Goal: Check status: Check status

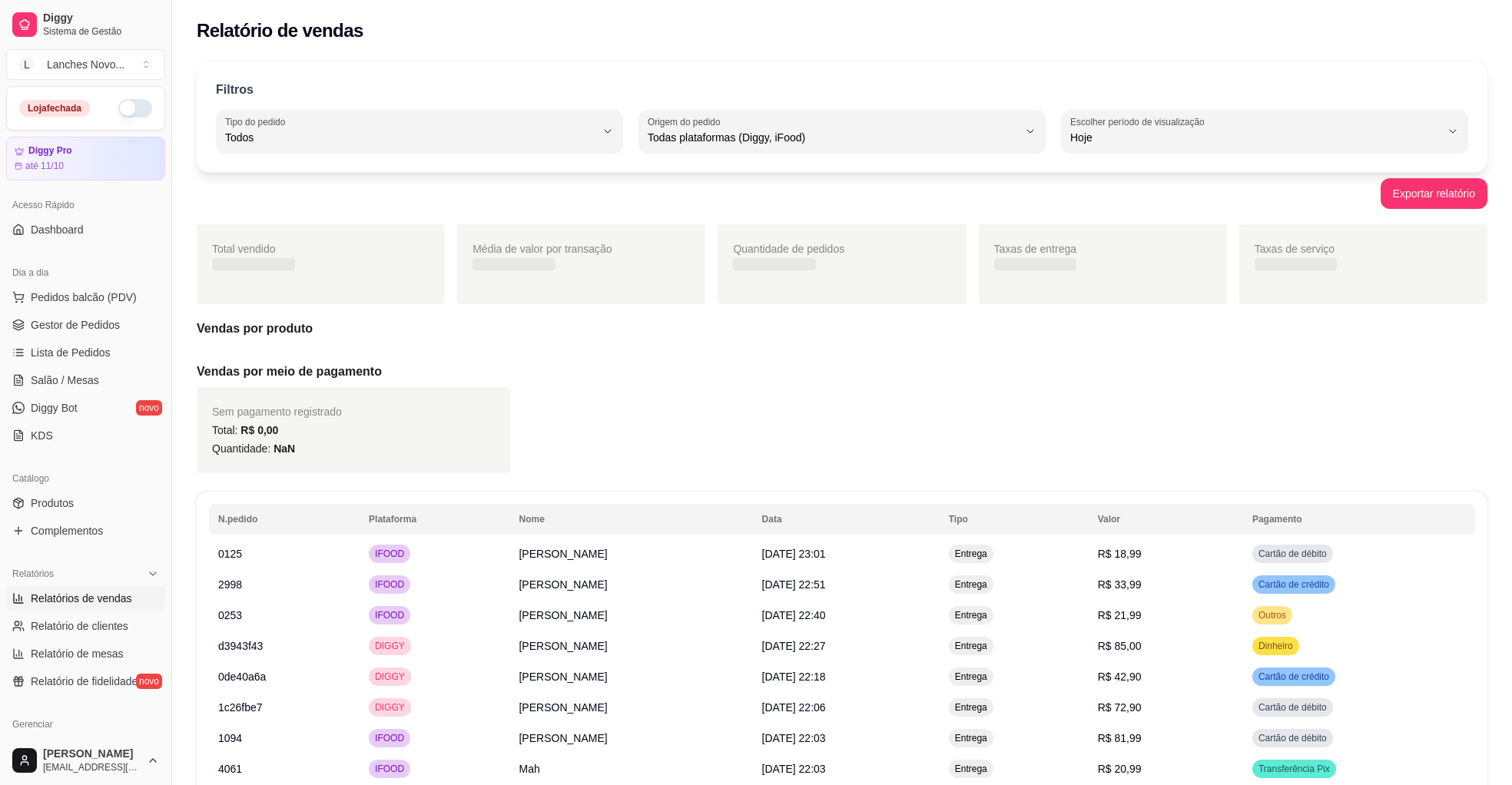
select select "ALL"
select select "0"
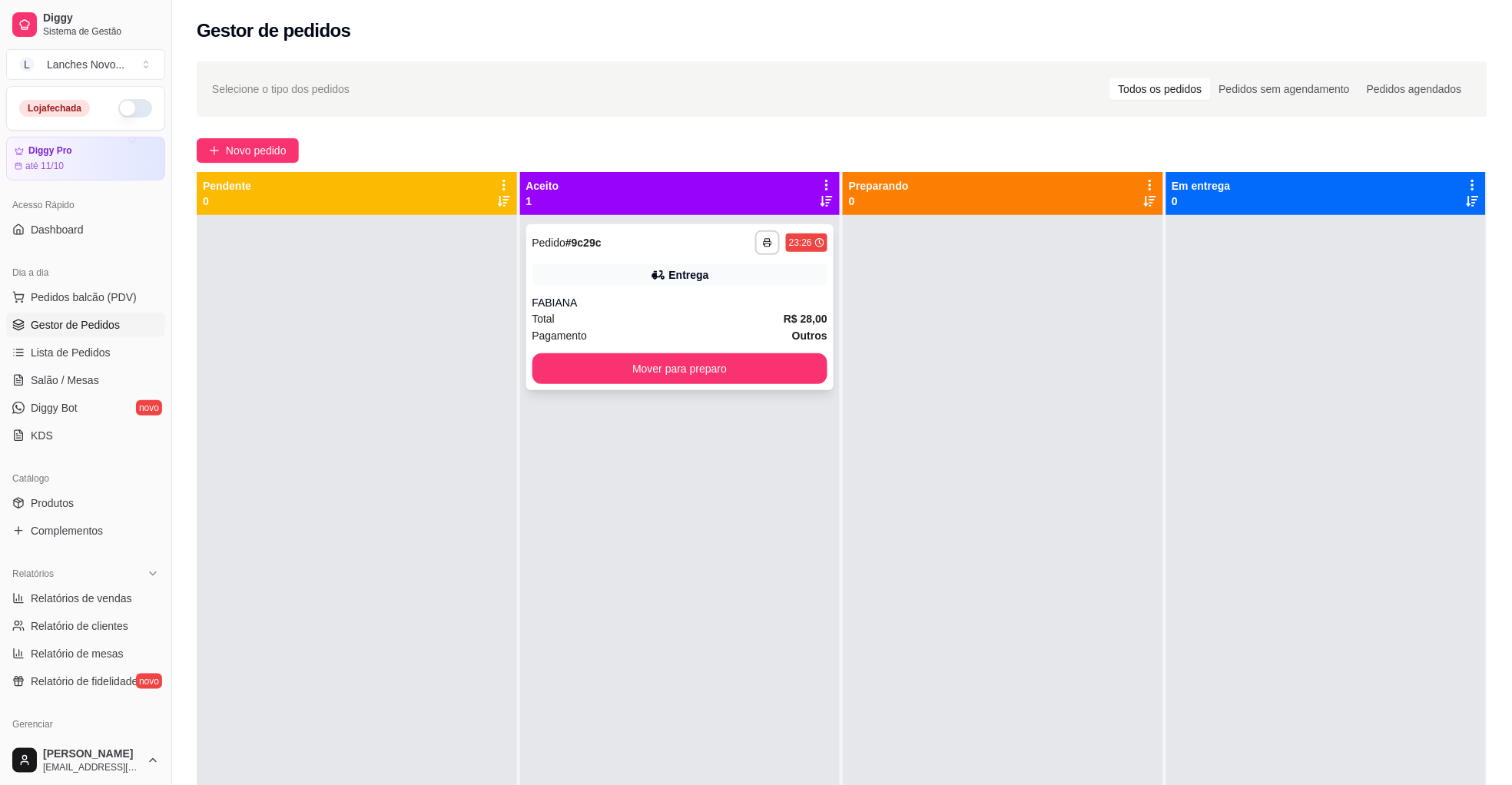
click at [635, 353] on button "Mover para preparo" at bounding box center [680, 368] width 295 height 31
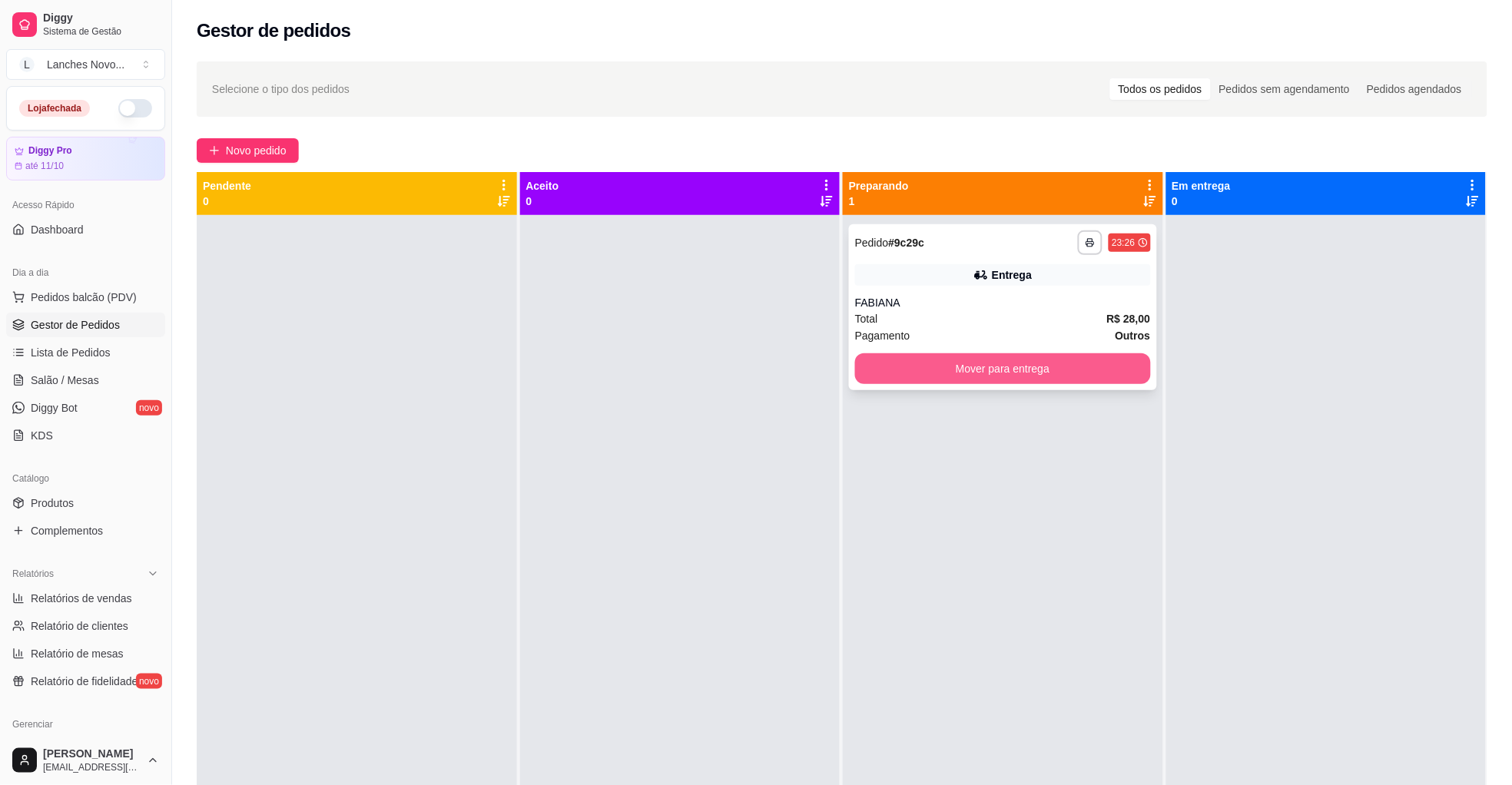
click at [1011, 360] on button "Mover para entrega" at bounding box center [1003, 368] width 295 height 31
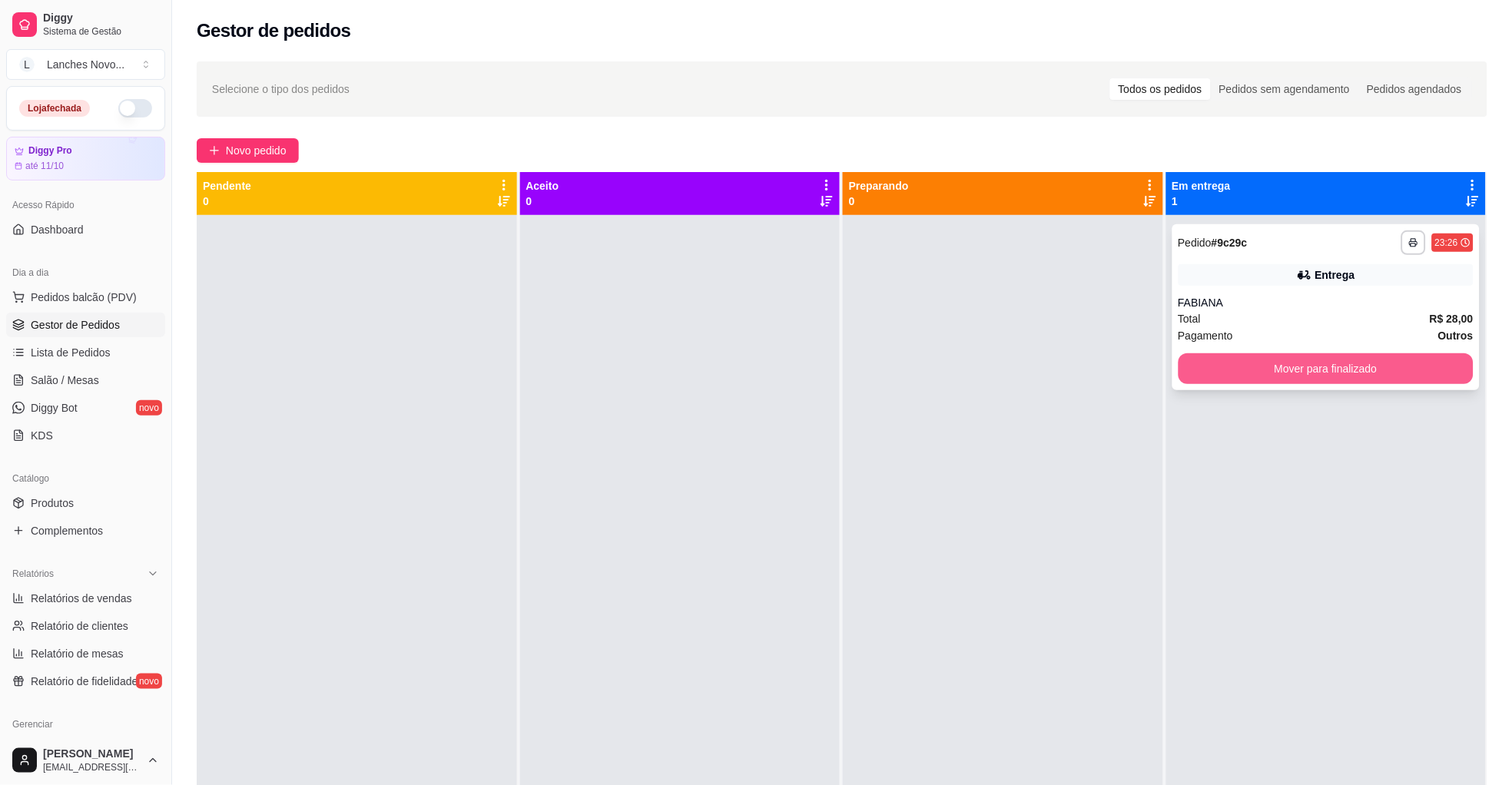
click at [1251, 365] on button "Mover para finalizado" at bounding box center [1326, 368] width 295 height 31
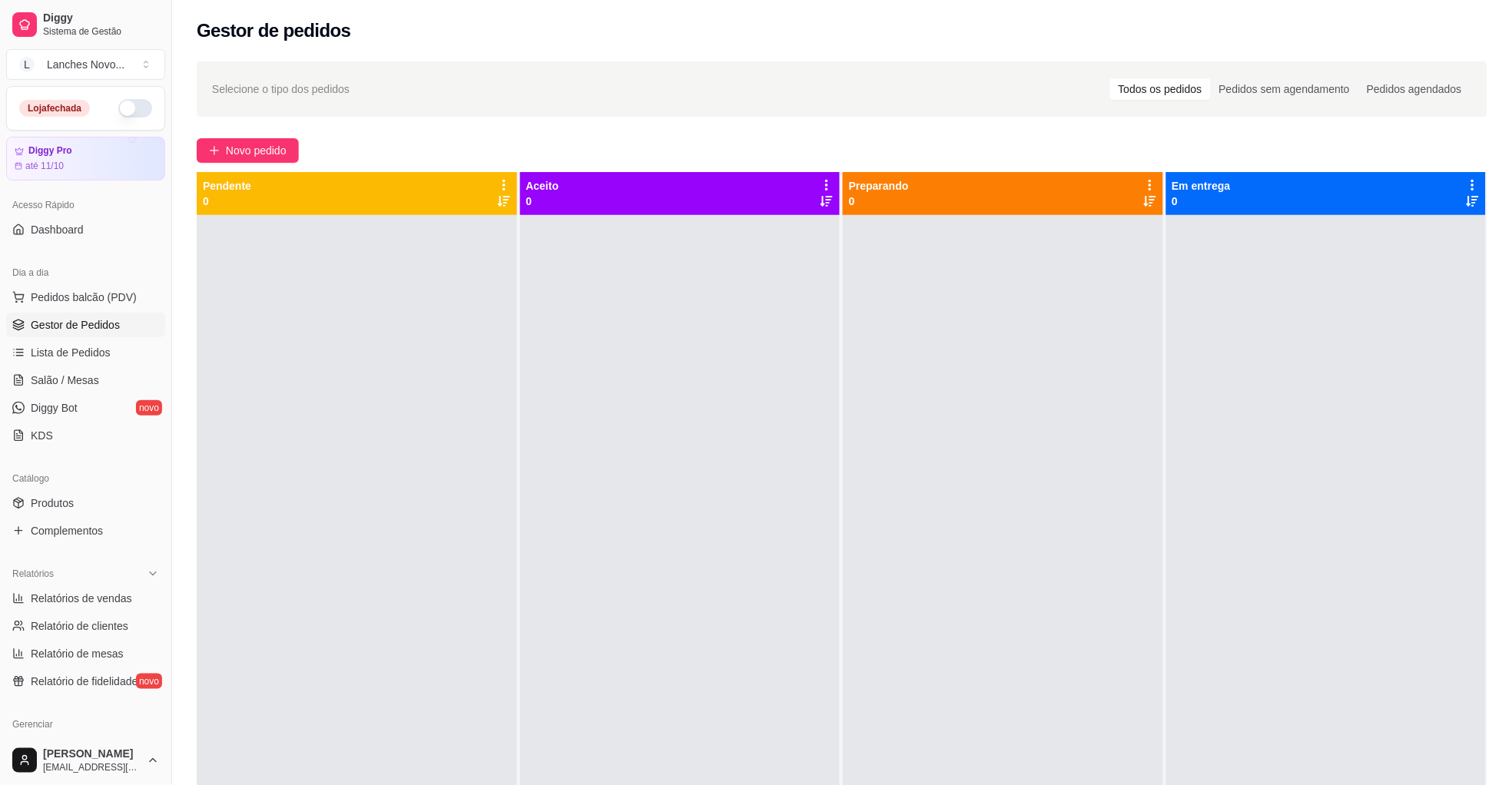
click at [962, 434] on div at bounding box center [1003, 607] width 320 height 785
drag, startPoint x: 756, startPoint y: 530, endPoint x: 753, endPoint y: 544, distance: 14.3
click at [756, 532] on div at bounding box center [680, 607] width 320 height 785
click at [99, 596] on span "Relatórios de vendas" at bounding box center [81, 598] width 102 height 15
select select "ALL"
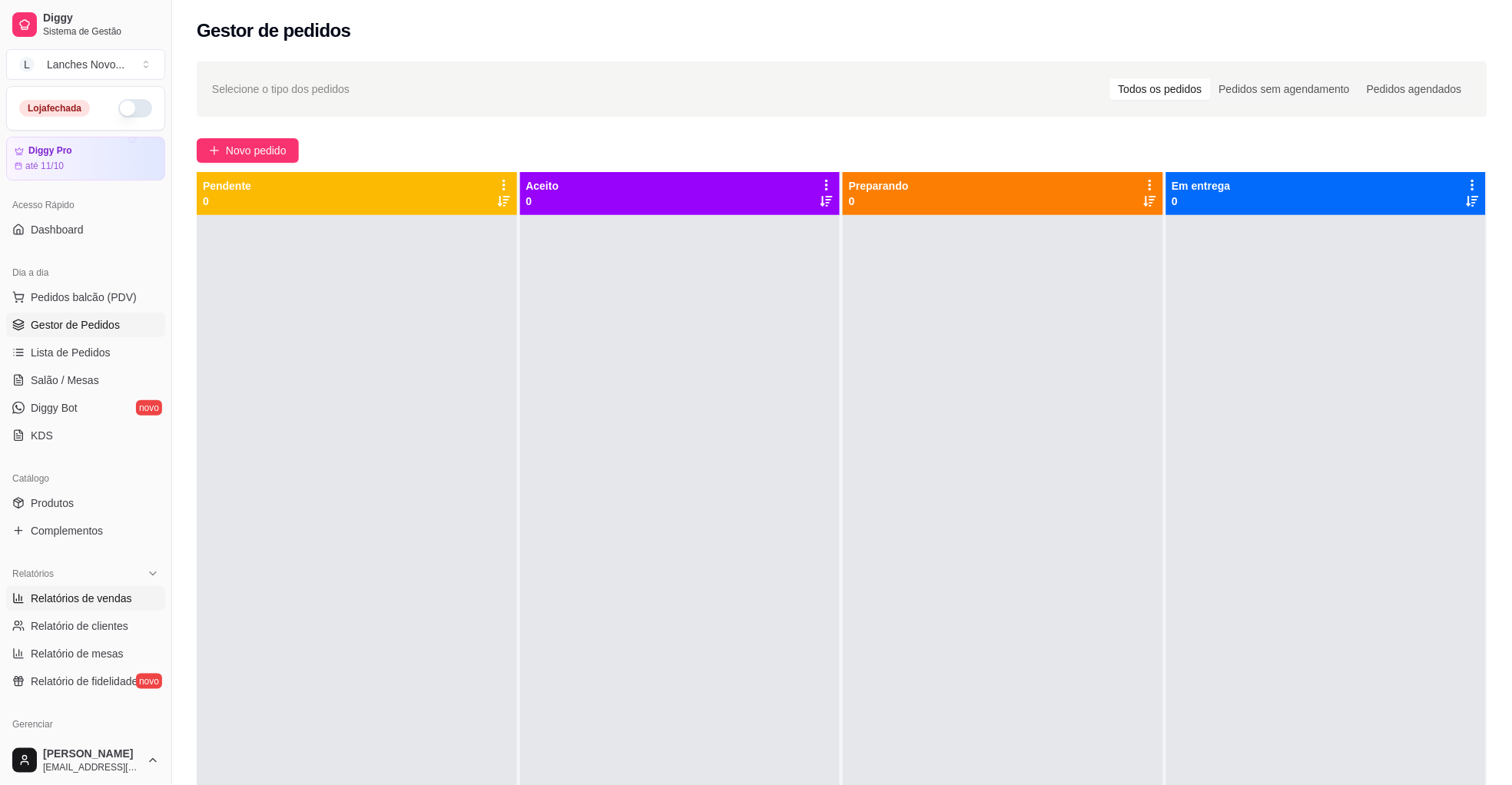
select select "ALL"
select select "0"
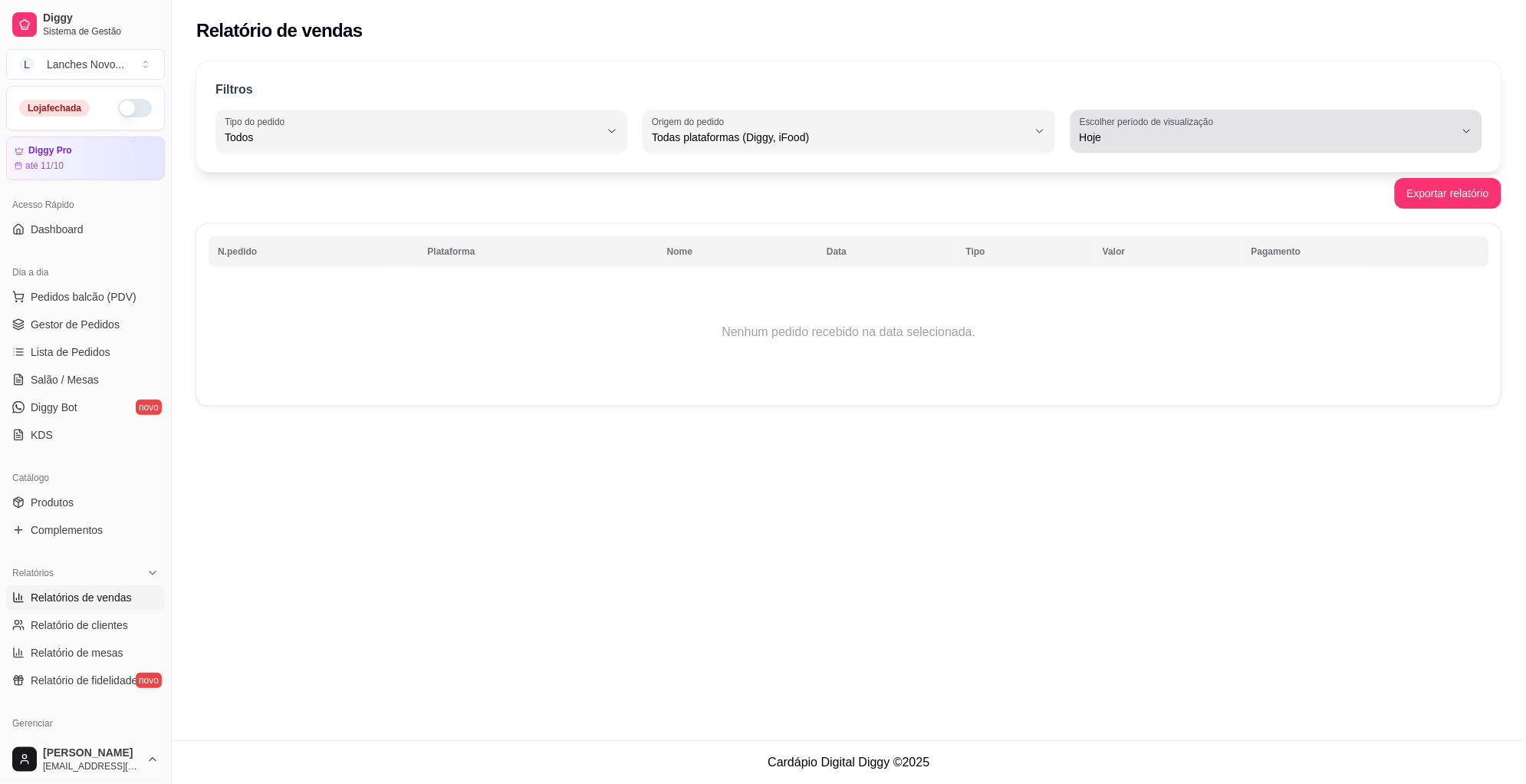
click at [1130, 132] on span "Hoje" at bounding box center [1268, 137] width 375 height 15
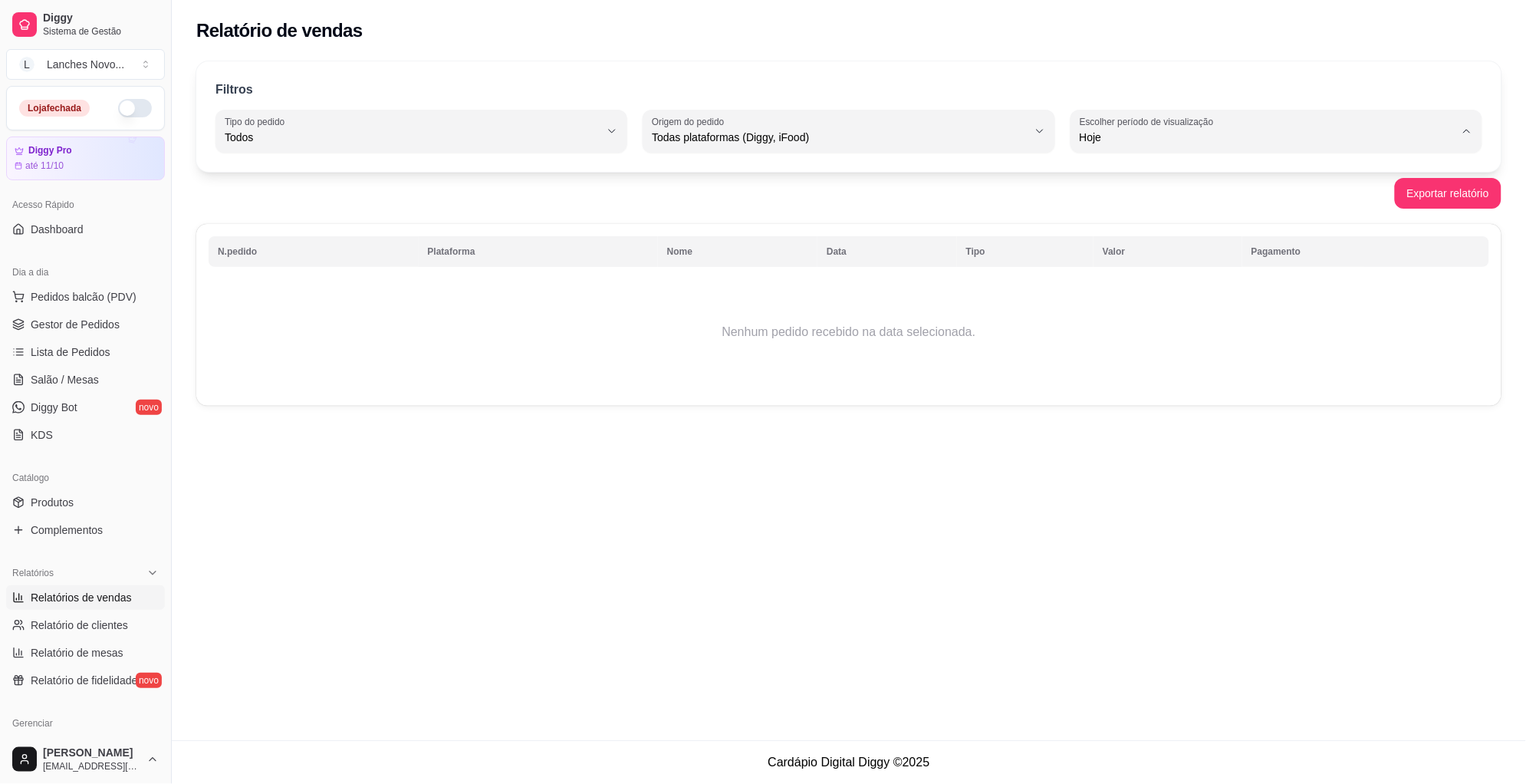
click at [1127, 198] on span "Ontem" at bounding box center [1268, 198] width 357 height 14
type input "1"
select select "1"
